Goal: Task Accomplishment & Management: Manage account settings

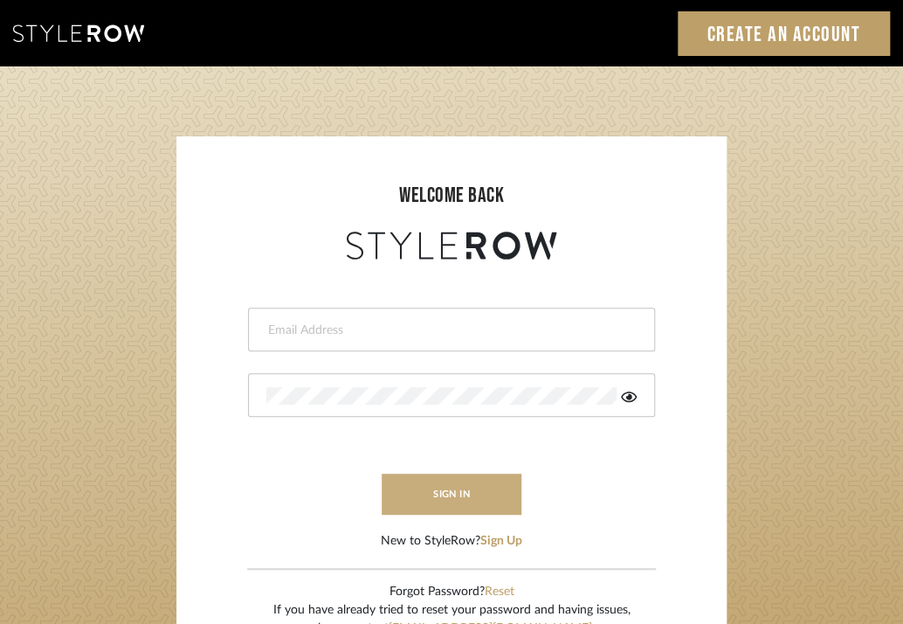
type input "[PERSON_NAME][EMAIL_ADDRESS][DOMAIN_NAME]"
click at [417, 487] on button "sign in" at bounding box center [452, 493] width 140 height 41
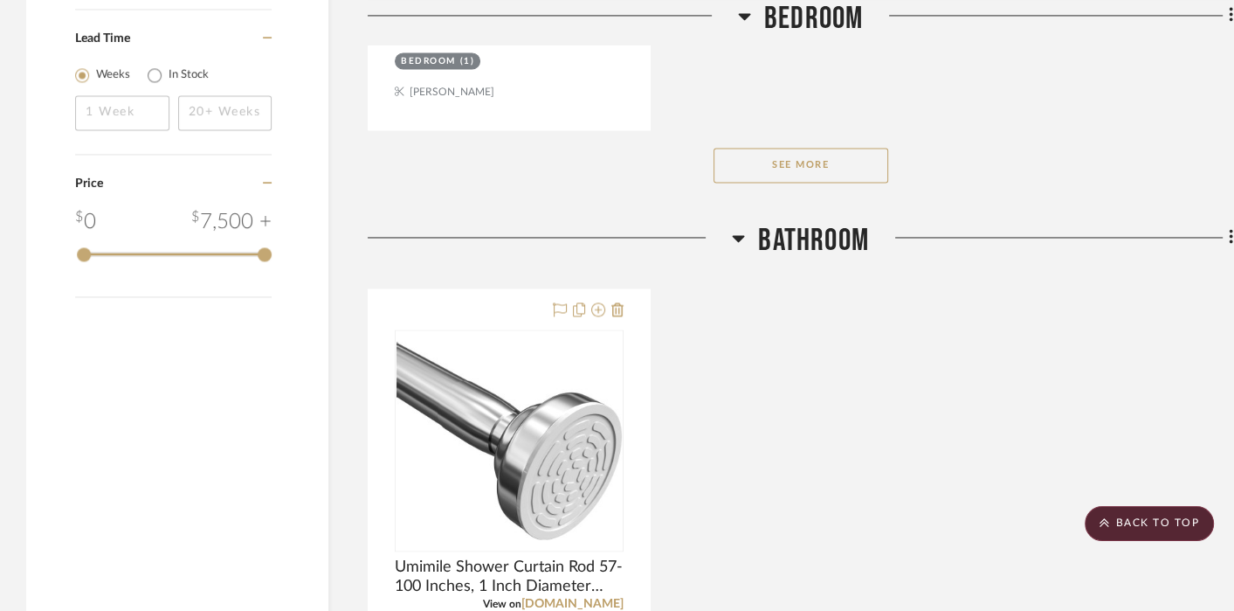
scroll to position [2840, 0]
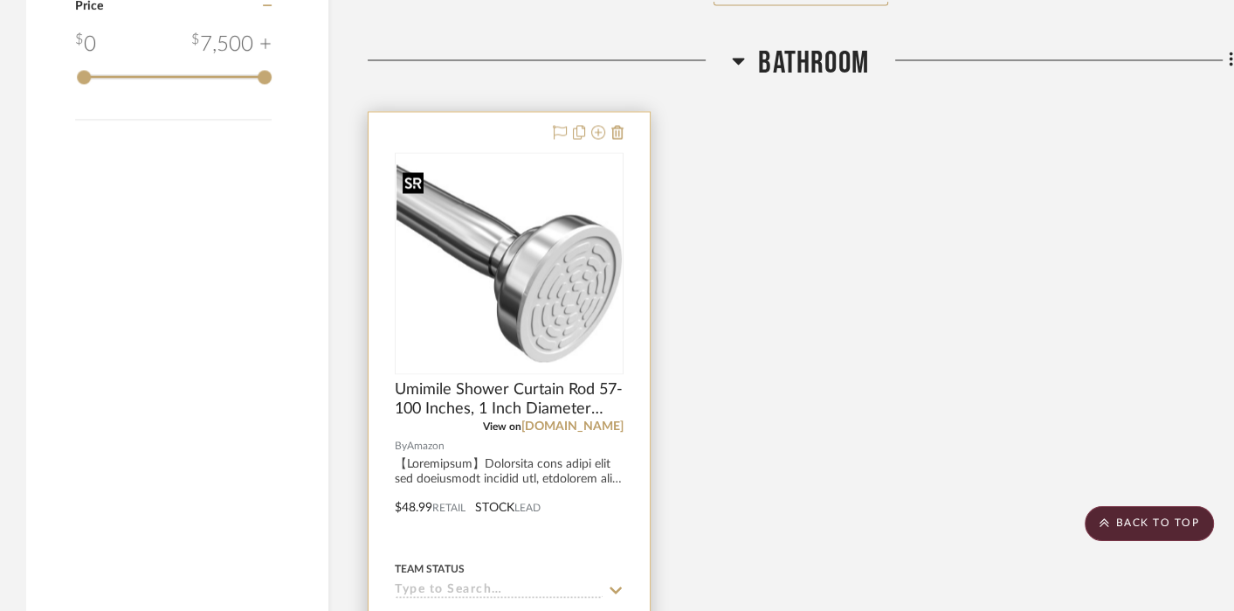
click at [552, 291] on img "0" at bounding box center [509, 262] width 225 height 197
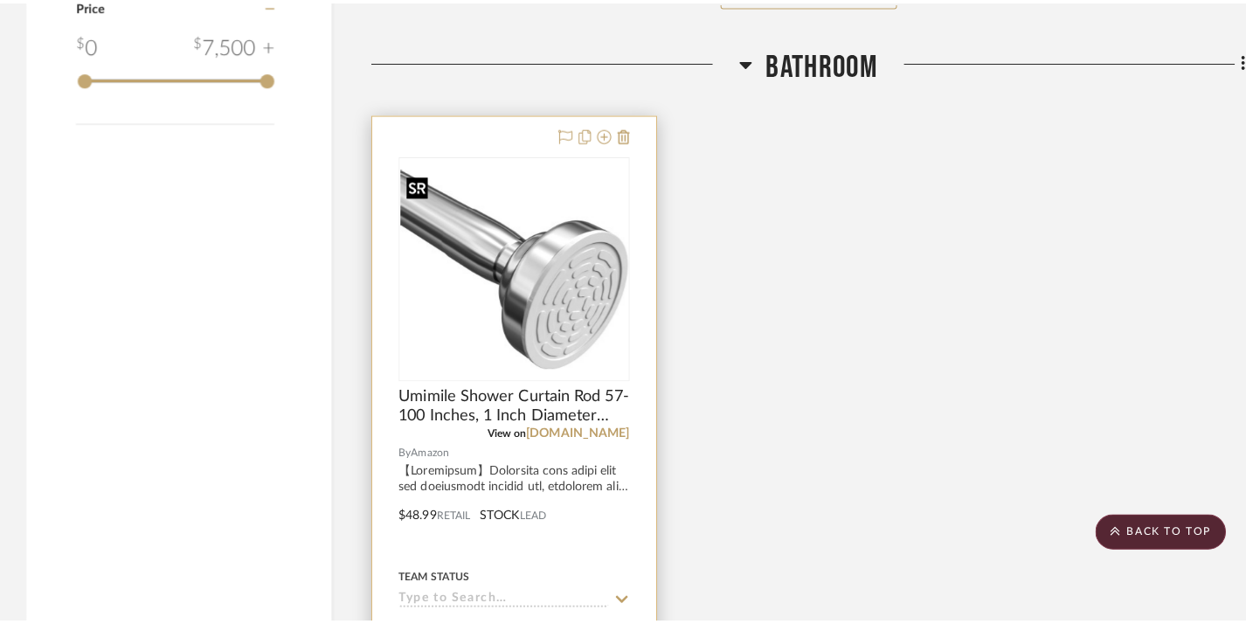
scroll to position [0, 0]
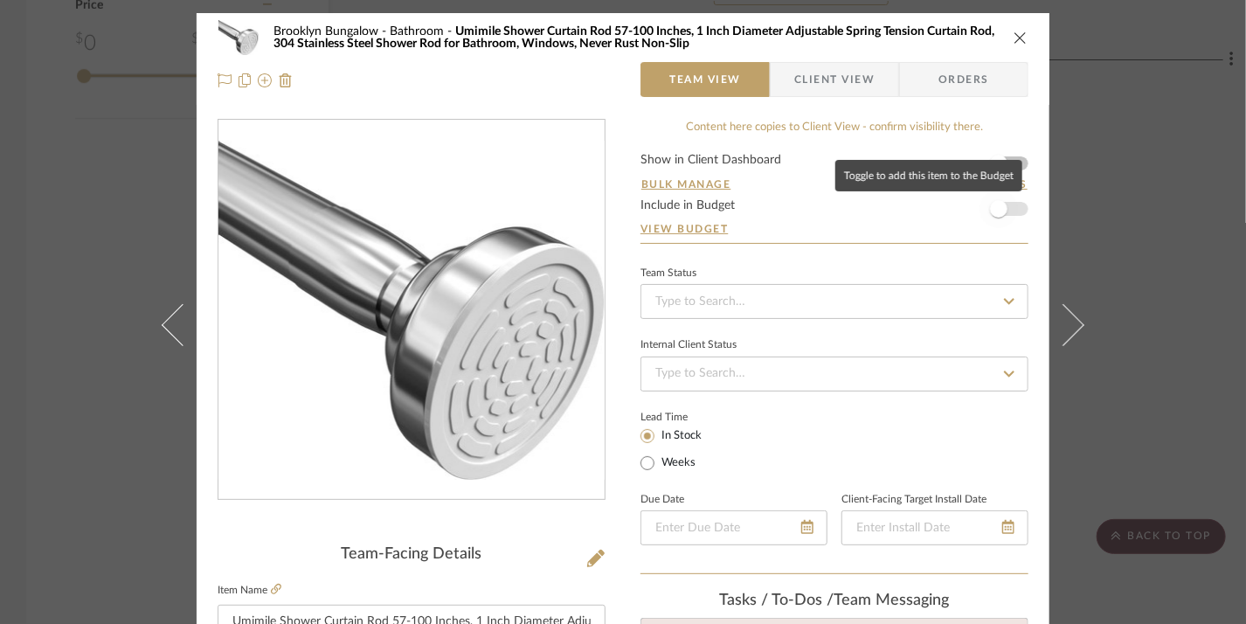
click at [914, 209] on span "button" at bounding box center [998, 208] width 17 height 17
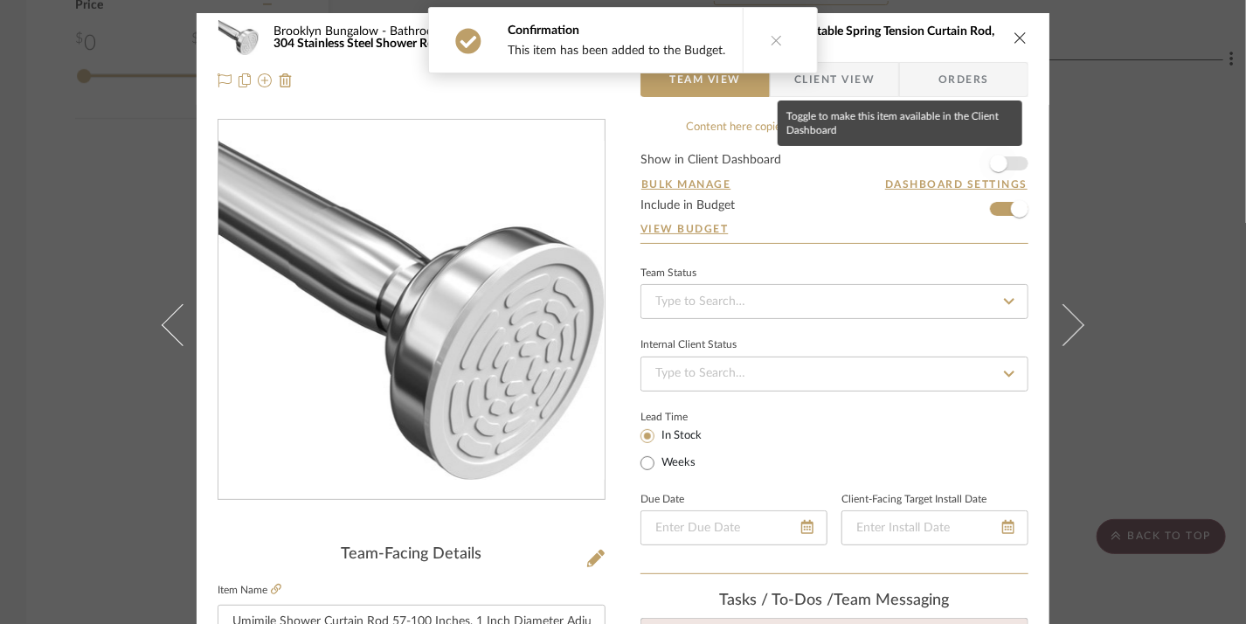
click at [914, 162] on span "button" at bounding box center [998, 163] width 38 height 38
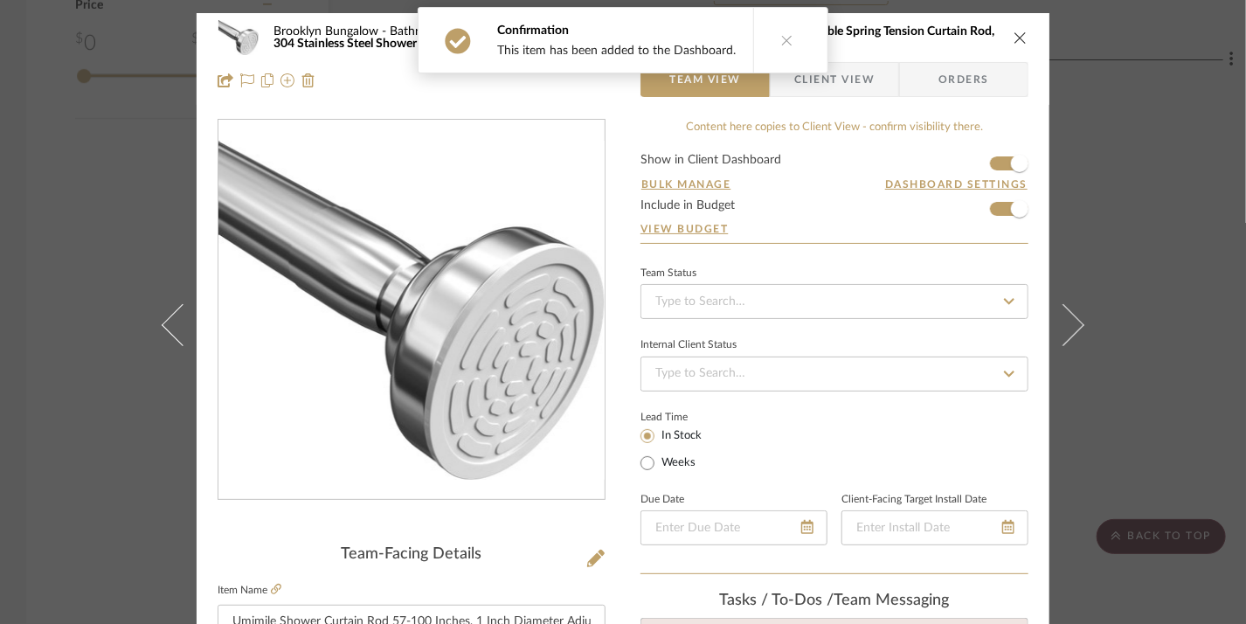
click at [846, 81] on span "Client View" at bounding box center [834, 79] width 80 height 35
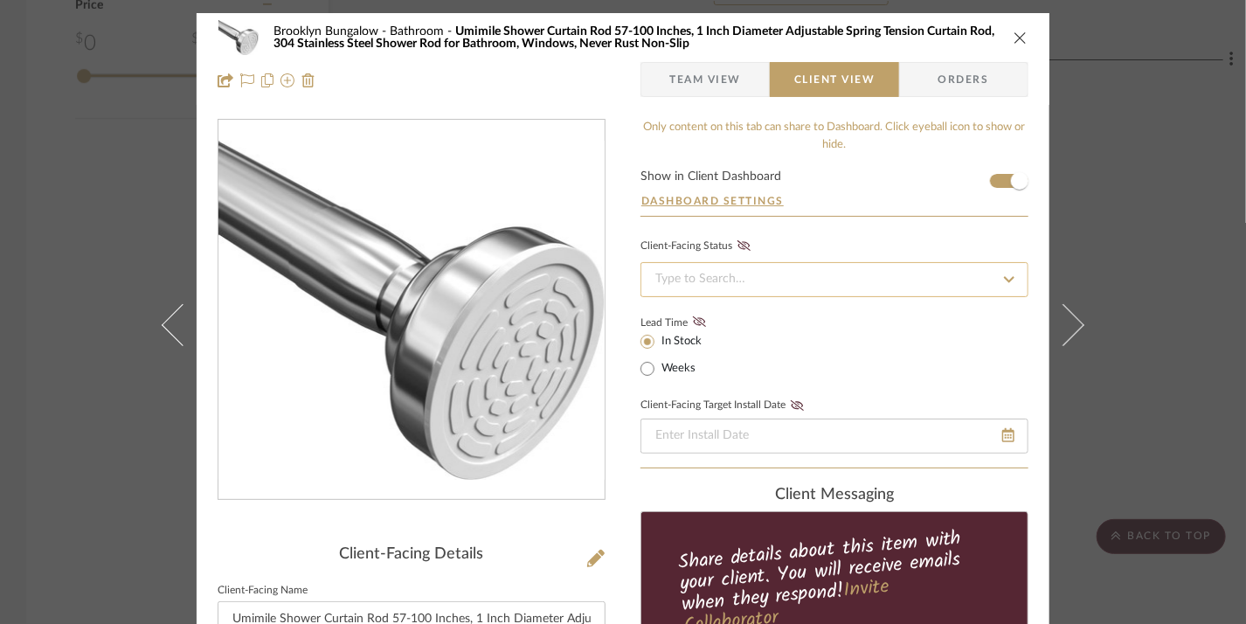
click at [696, 278] on input at bounding box center [834, 279] width 388 height 35
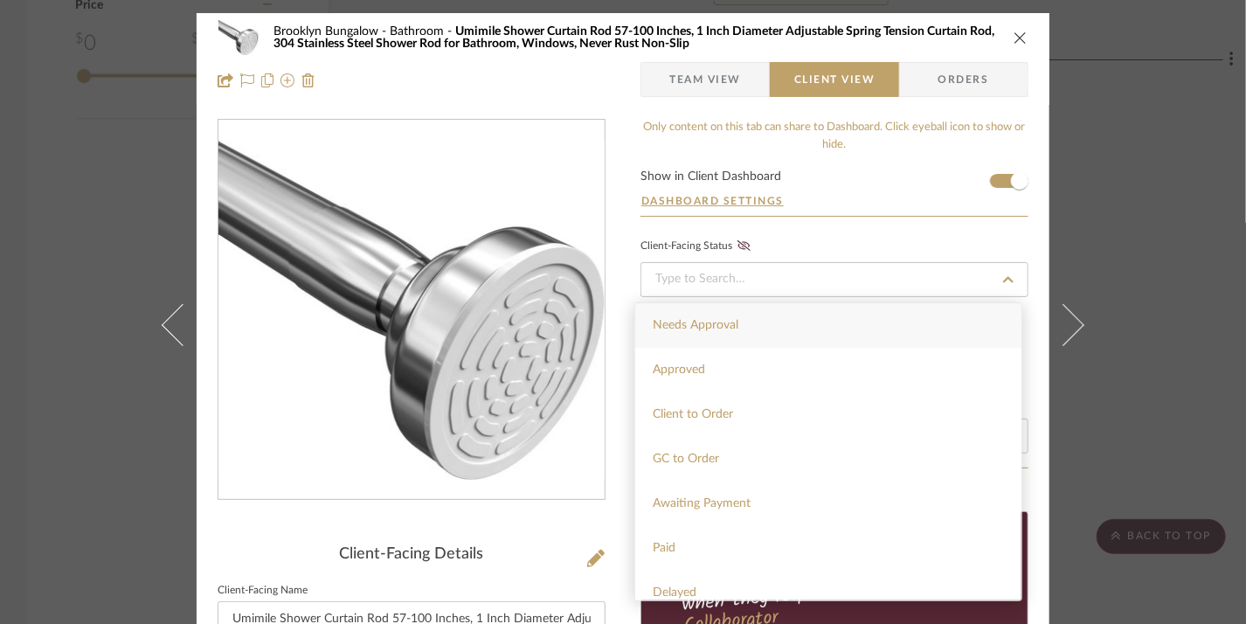
click at [680, 319] on span "Needs Approval" at bounding box center [696, 325] width 86 height 12
type input "8/12/2025"
type input "Needs Approval"
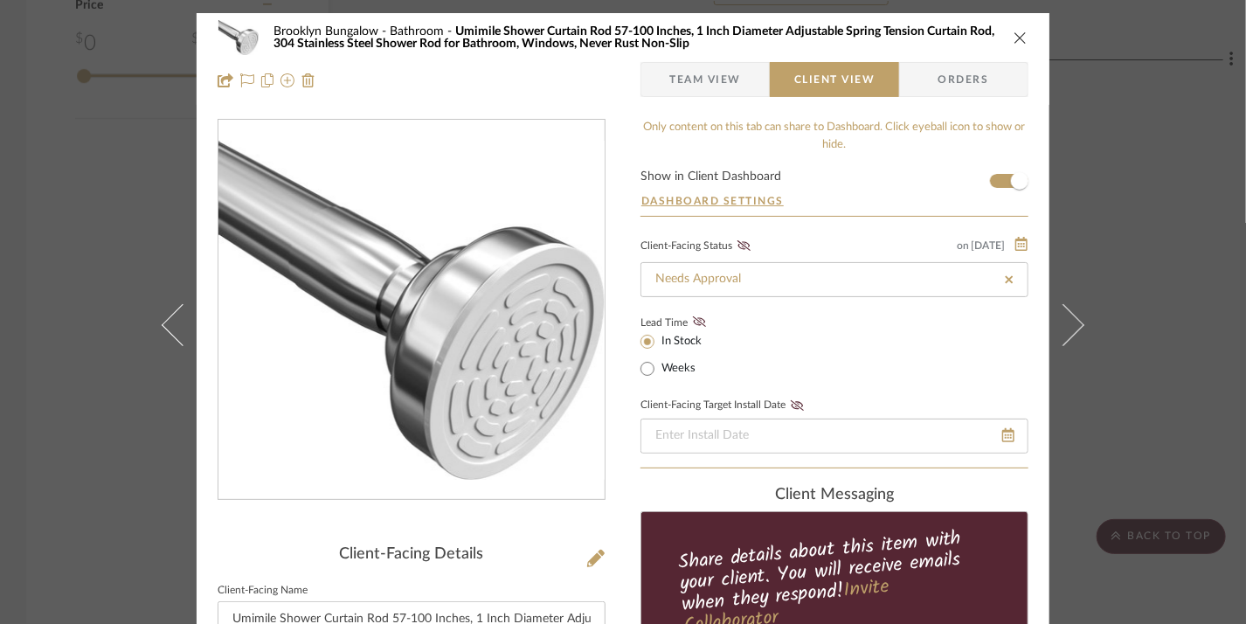
click at [914, 31] on icon "close" at bounding box center [1020, 38] width 14 height 14
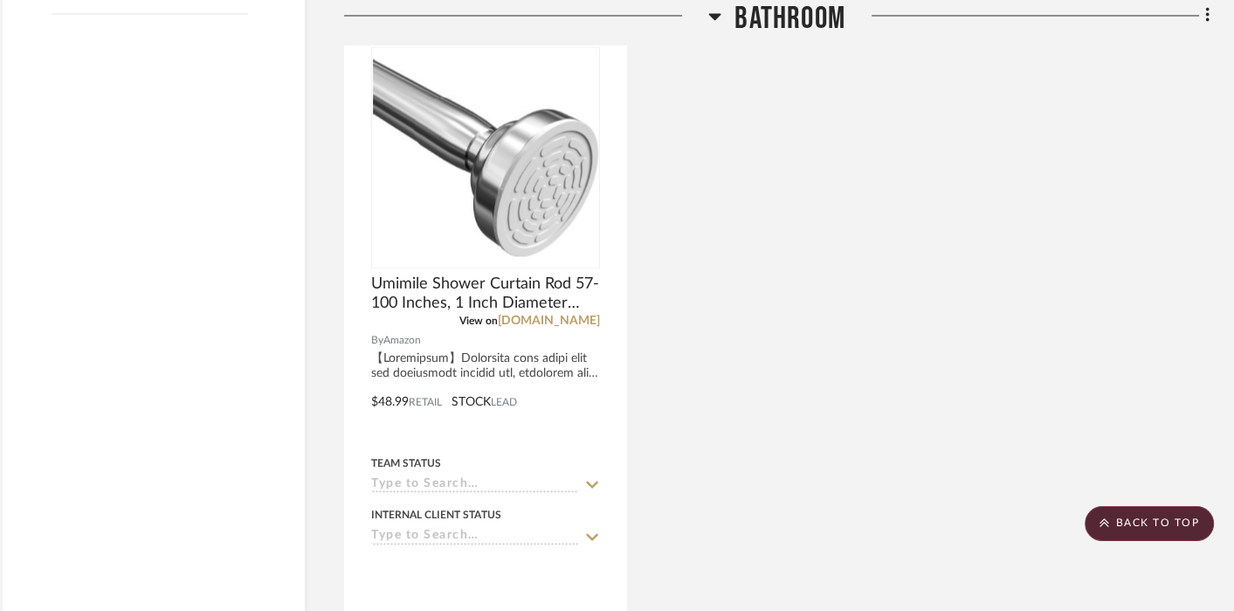
scroll to position [2722, 24]
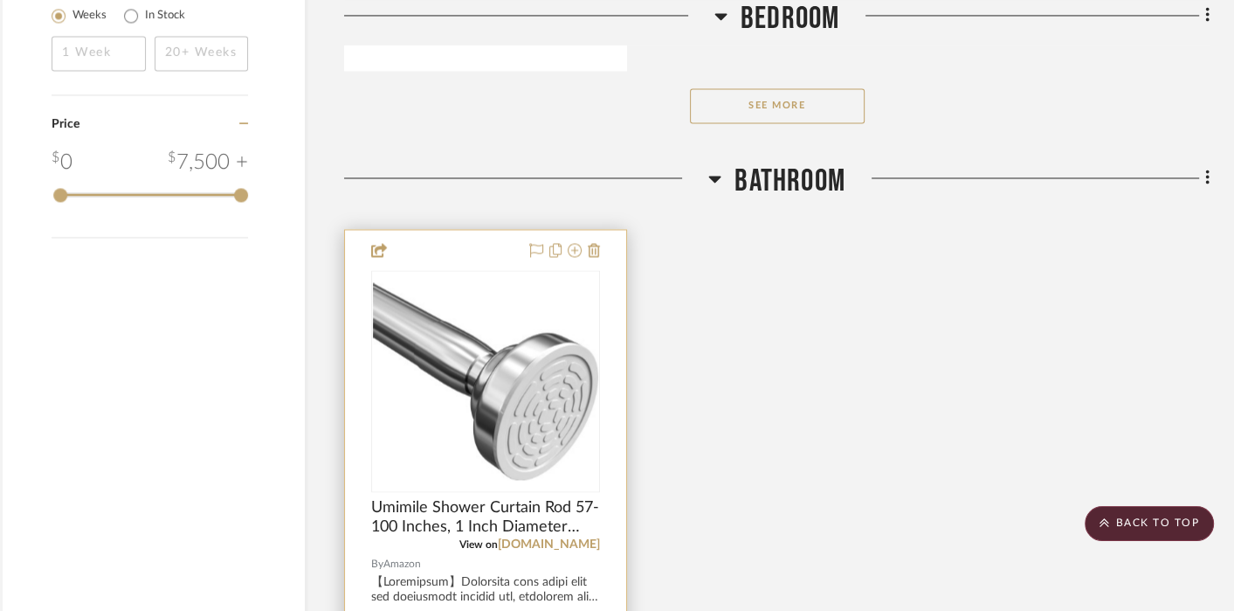
click at [439, 252] on div at bounding box center [485, 612] width 281 height 764
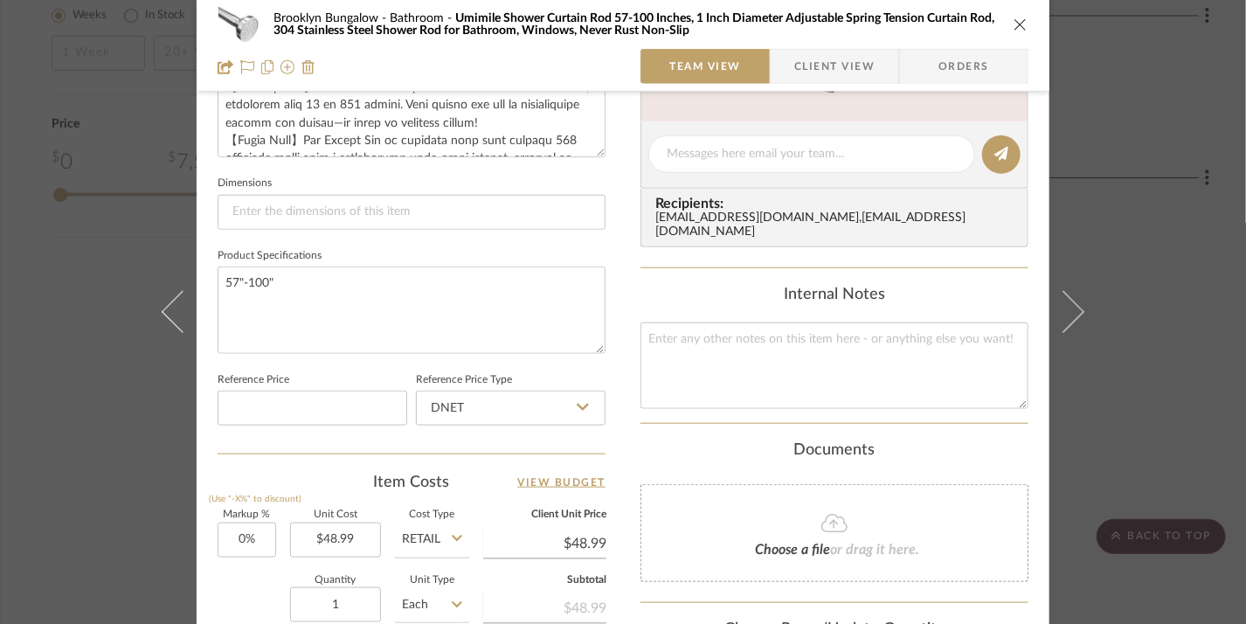
scroll to position [678, 0]
drag, startPoint x: 782, startPoint y: 81, endPoint x: 681, endPoint y: 369, distance: 304.4
click at [681, 369] on textarea at bounding box center [834, 365] width 388 height 86
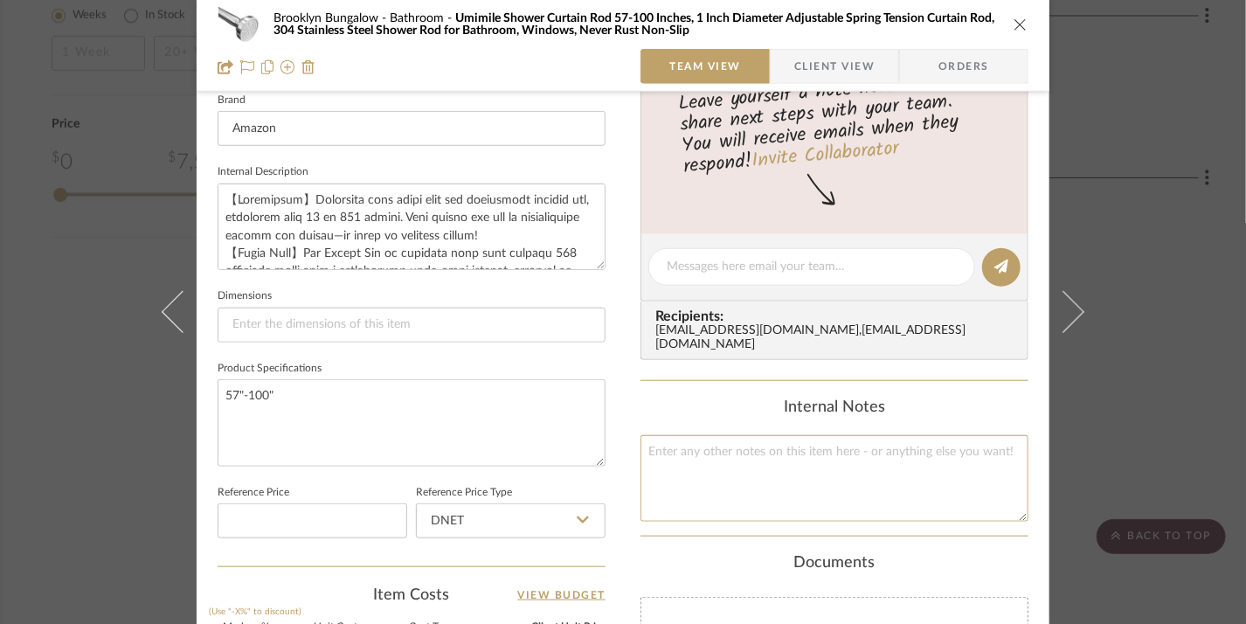
scroll to position [566, 0]
click at [721, 457] on textarea at bounding box center [834, 477] width 388 height 86
type textarea "holds up to 20 lbs"
click at [625, 409] on div "Brooklyn Bungalow Bathroom Umimile Shower Curtain Rod 57-100 Inches, 1 Inch Dia…" at bounding box center [623, 253] width 853 height 1613
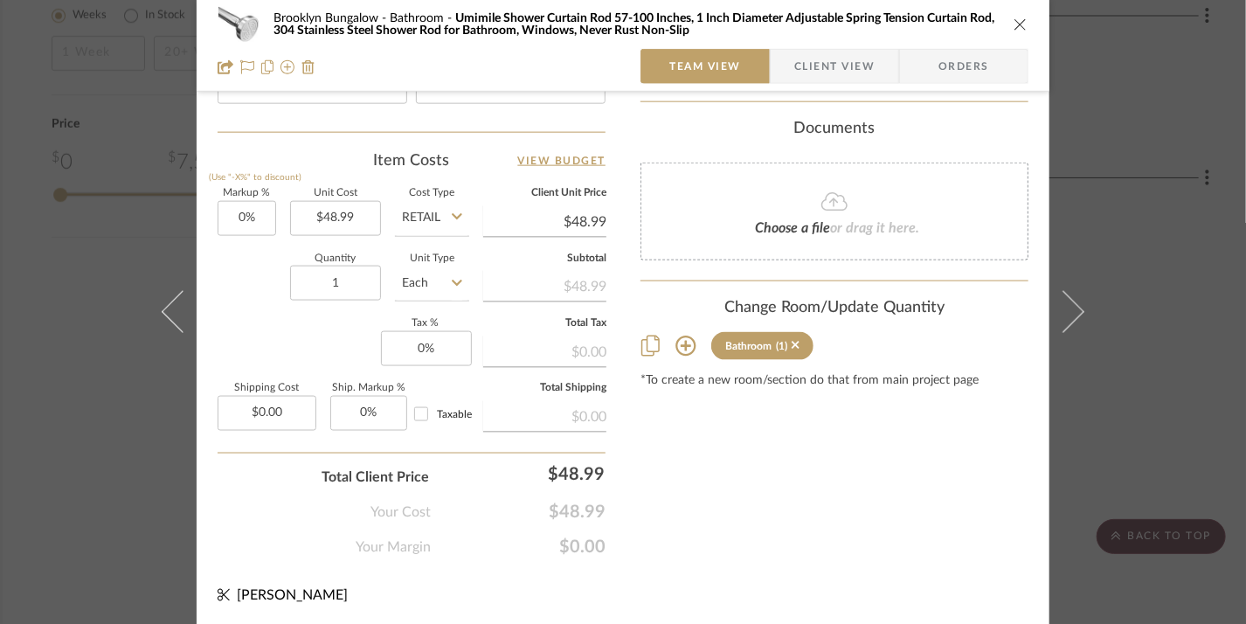
click at [914, 23] on icon "close" at bounding box center [1020, 24] width 14 height 14
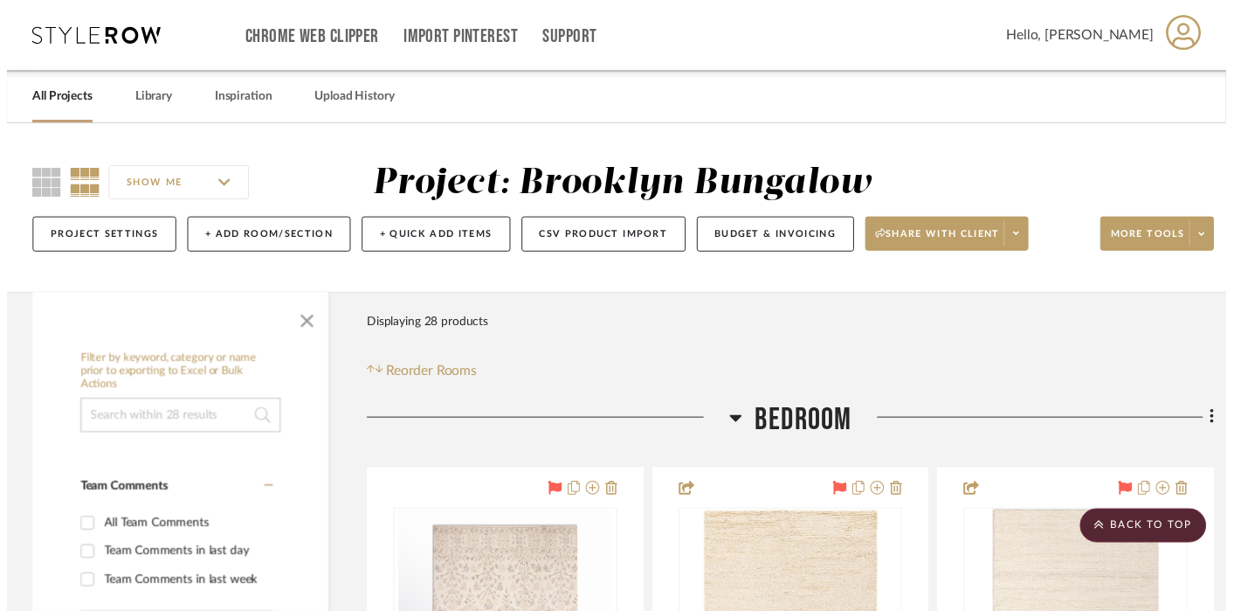
scroll to position [2722, 24]
